Goal: Find specific page/section: Find specific page/section

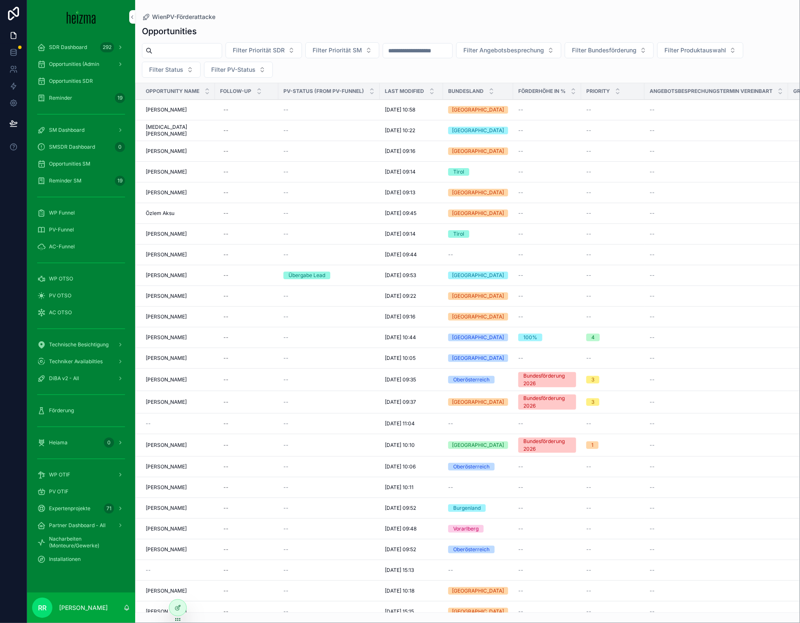
click at [64, 50] on div "SDR Dashboard 292" at bounding box center [81, 48] width 88 height 14
